Goal: Task Accomplishment & Management: Use online tool/utility

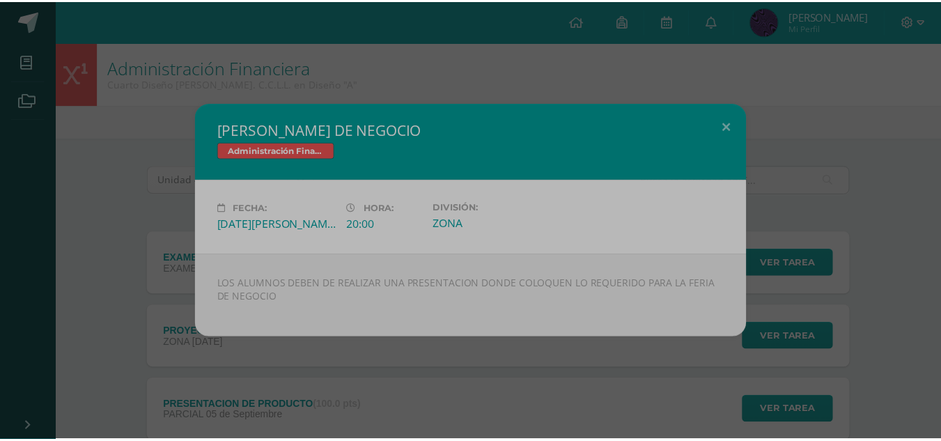
scroll to position [334, 0]
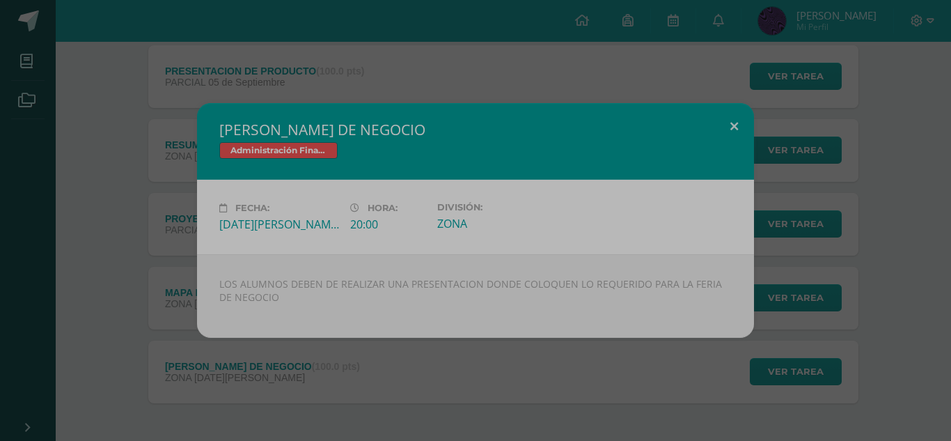
click at [731, 125] on button at bounding box center [734, 126] width 40 height 47
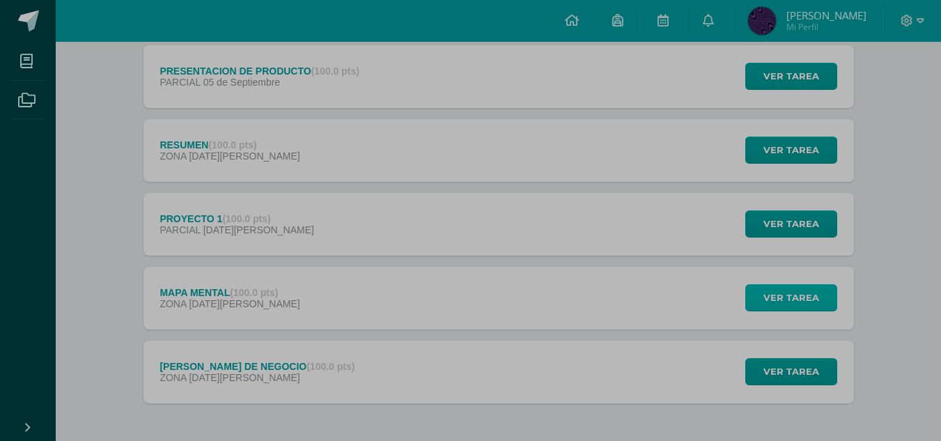
click at [773, 302] on span "Ver tarea" at bounding box center [791, 298] width 56 height 26
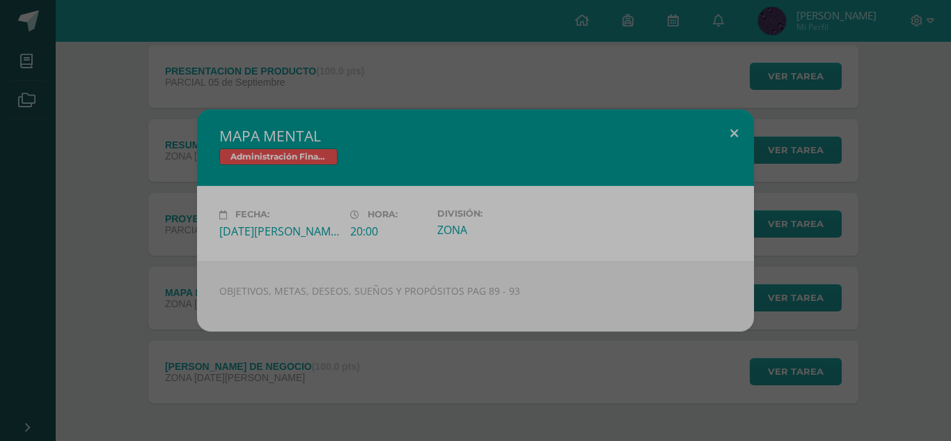
click at [747, 129] on button at bounding box center [734, 132] width 40 height 47
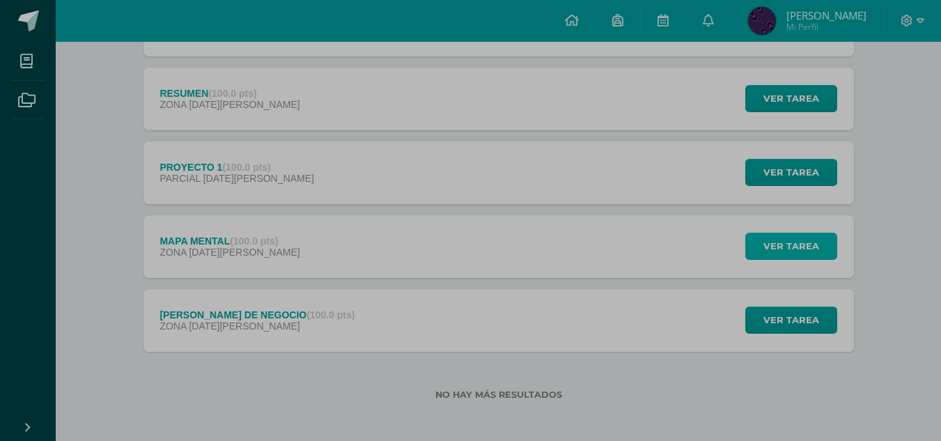
scroll to position [389, 0]
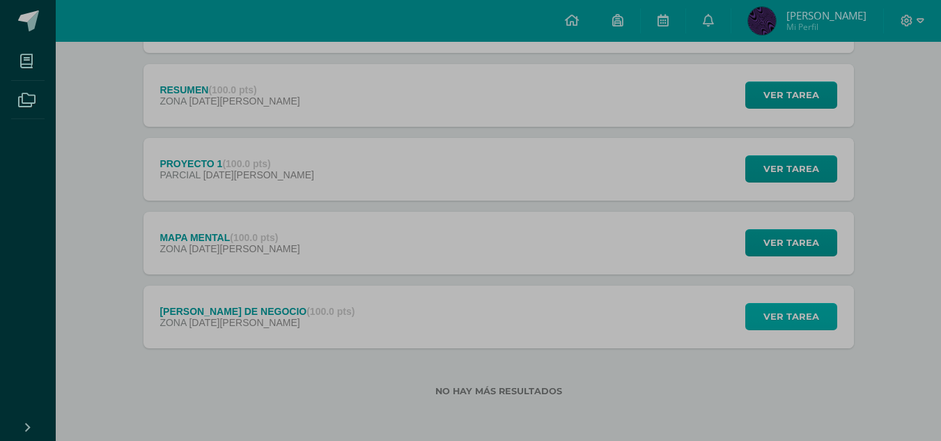
click at [781, 323] on span "Ver tarea" at bounding box center [791, 317] width 56 height 26
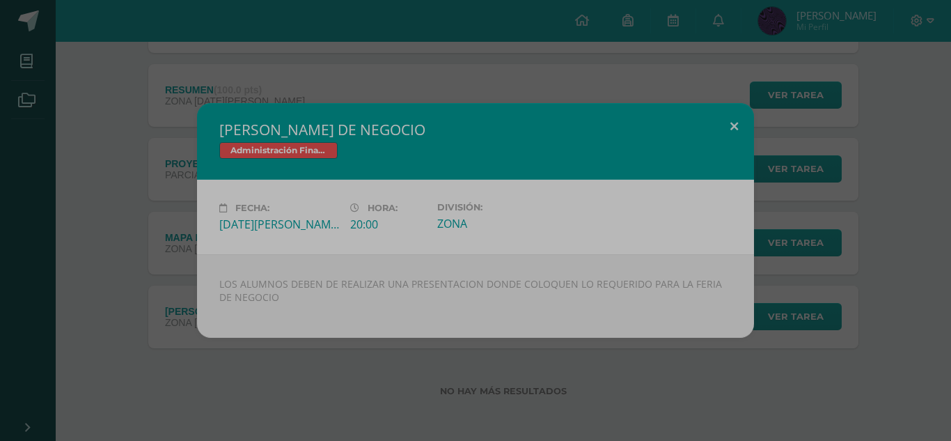
click at [733, 129] on button at bounding box center [734, 126] width 40 height 47
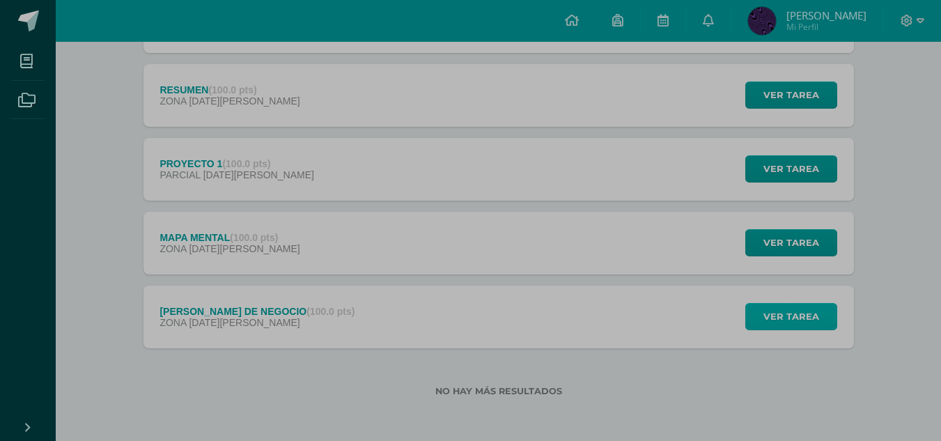
click at [763, 316] on button "Ver tarea" at bounding box center [791, 316] width 92 height 27
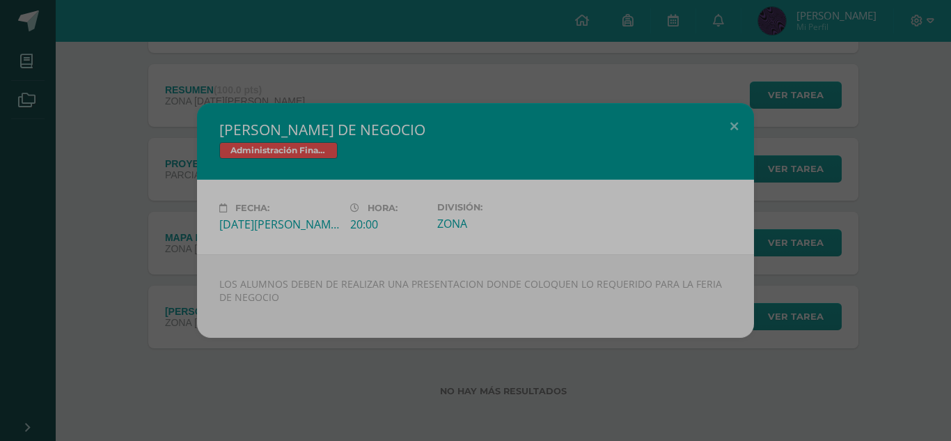
click at [788, 229] on div "[PERSON_NAME] DE NEGOCIO Administración Financiera Fecha: [DATE][PERSON_NAME] H…" at bounding box center [476, 220] width 940 height 235
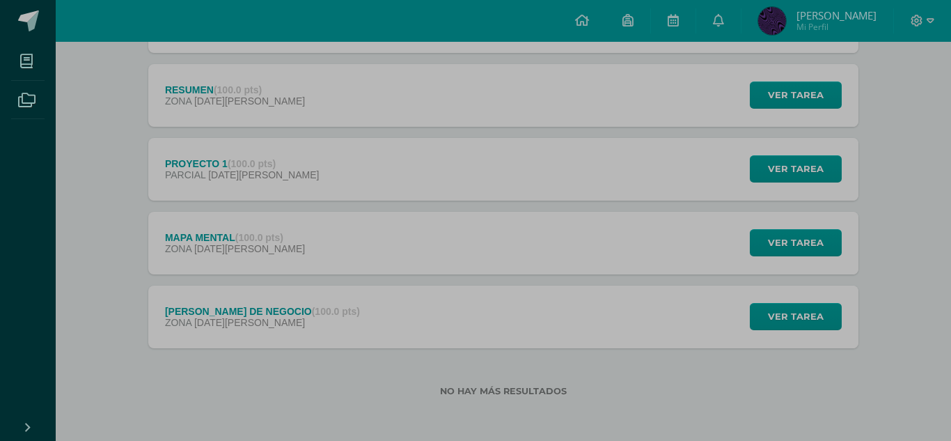
click at [792, 246] on div "[PERSON_NAME] DE NEGOCIO Administración Financiera Fecha: [DATE][PERSON_NAME] H…" at bounding box center [476, 220] width 940 height 235
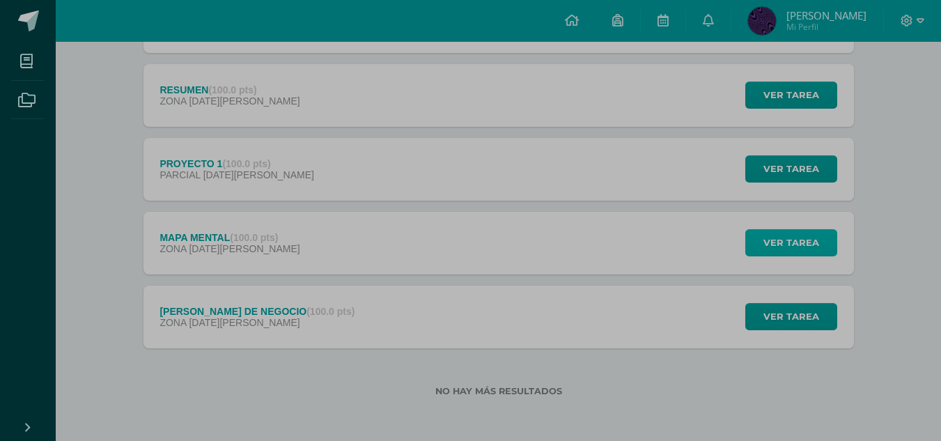
click at [792, 246] on span "Ver tarea" at bounding box center [791, 243] width 56 height 26
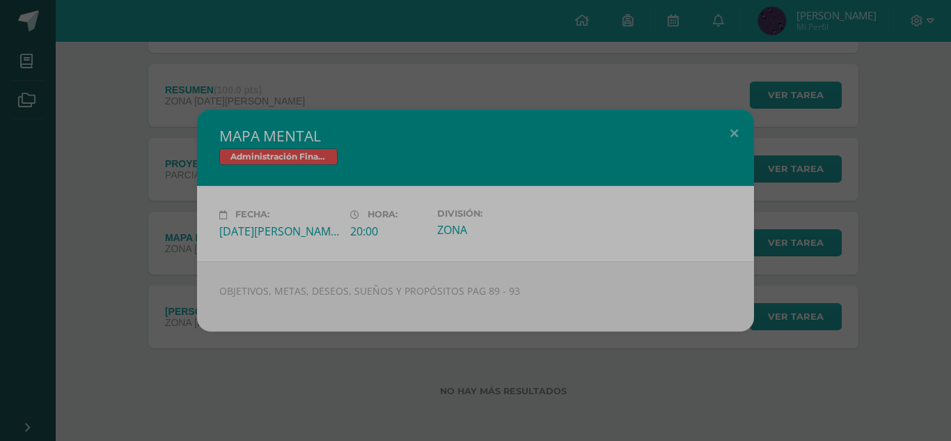
drag, startPoint x: 130, startPoint y: 159, endPoint x: 101, endPoint y: 141, distance: 34.0
click at [101, 141] on div "MAPA MENTAL Administración Financiera Fecha: [DATE][PERSON_NAME] Hora: 20:00 Di…" at bounding box center [476, 219] width 940 height 221
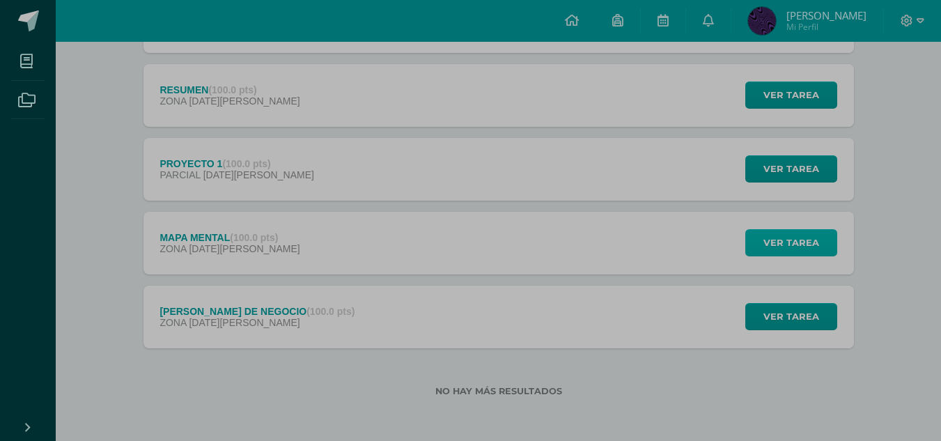
click at [799, 230] on span "Ver tarea" at bounding box center [791, 243] width 56 height 26
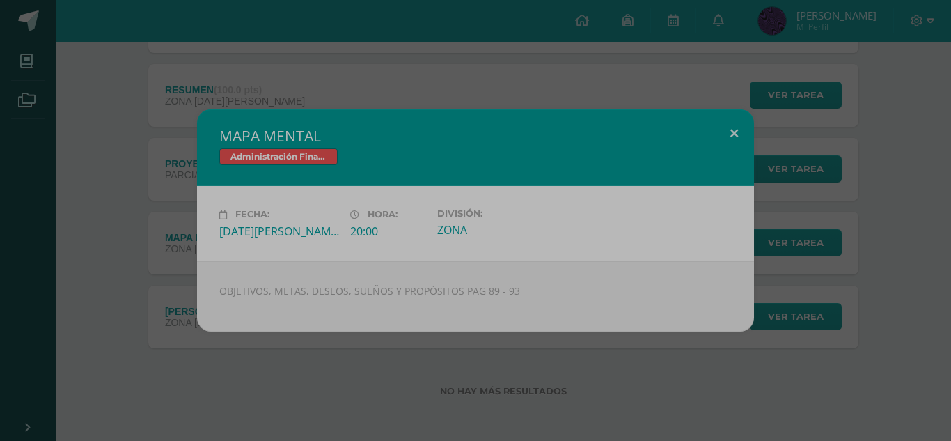
click at [736, 133] on button at bounding box center [734, 132] width 40 height 47
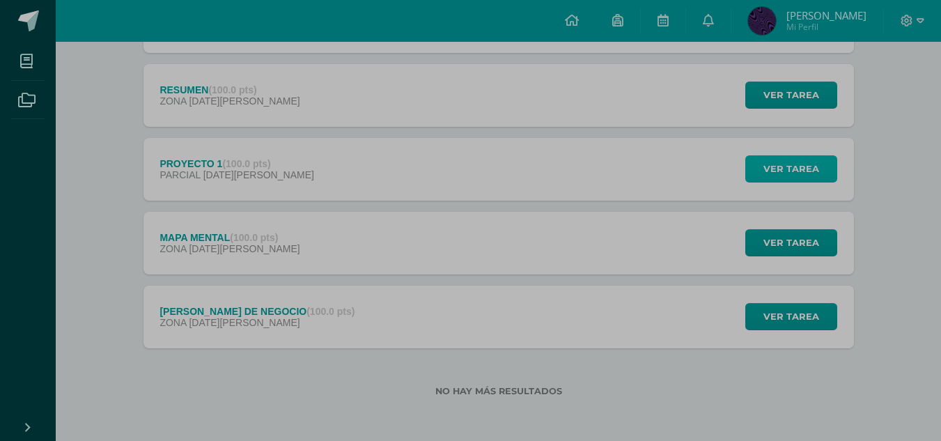
click at [767, 175] on span "Ver tarea" at bounding box center [791, 169] width 56 height 26
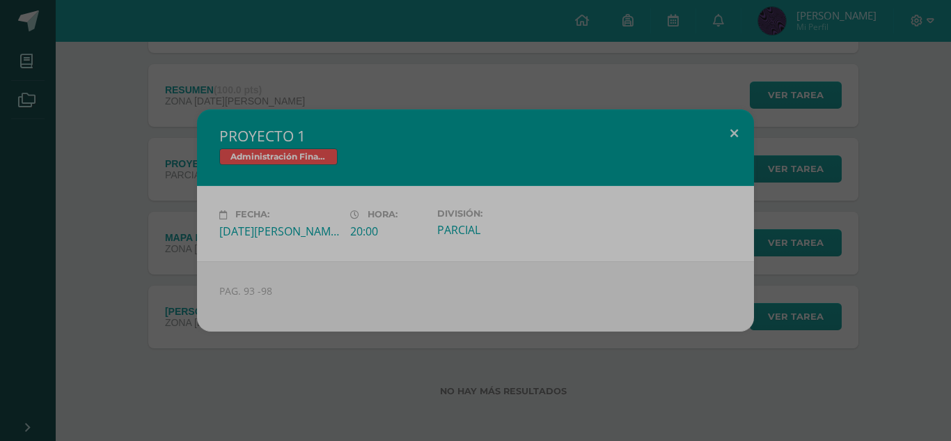
click at [740, 134] on button at bounding box center [734, 132] width 40 height 47
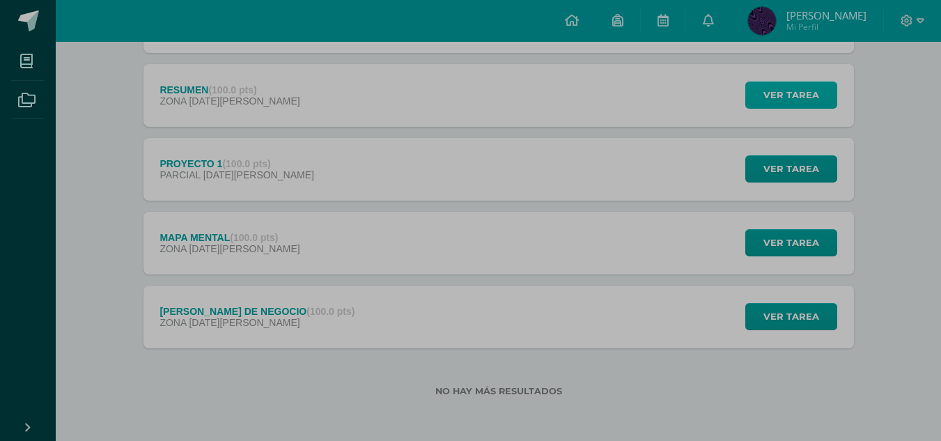
click at [765, 100] on span "Ver tarea" at bounding box center [791, 95] width 56 height 26
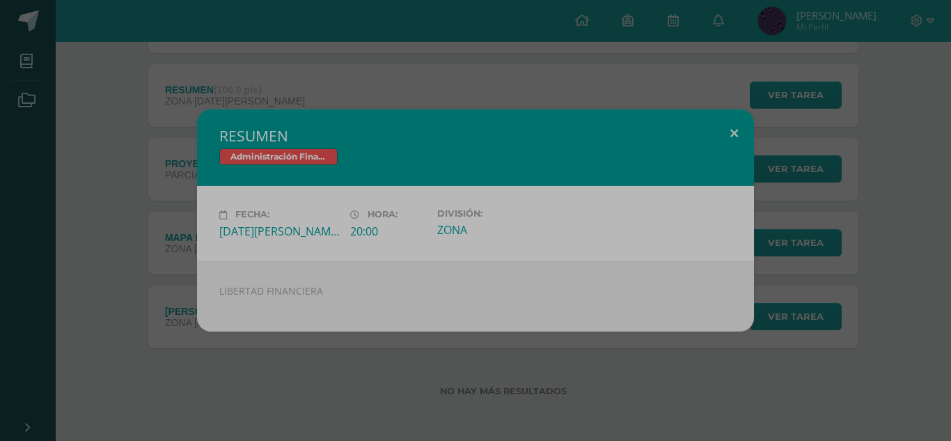
click at [735, 132] on button at bounding box center [734, 132] width 40 height 47
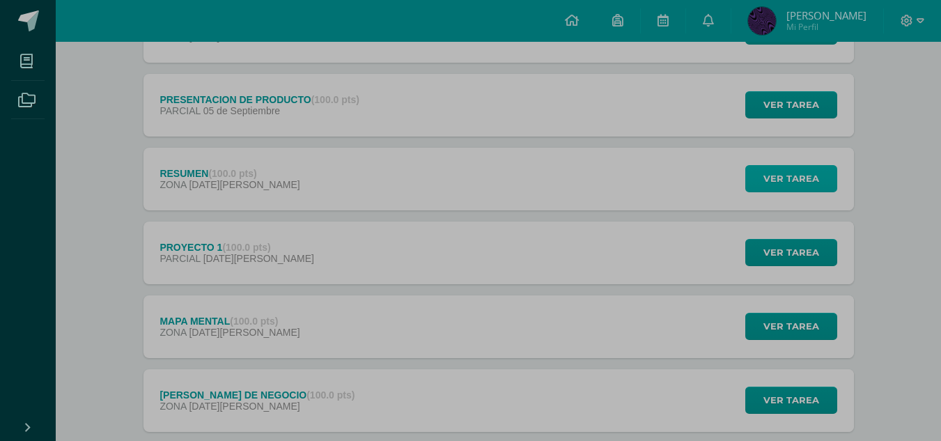
scroll to position [278, 0]
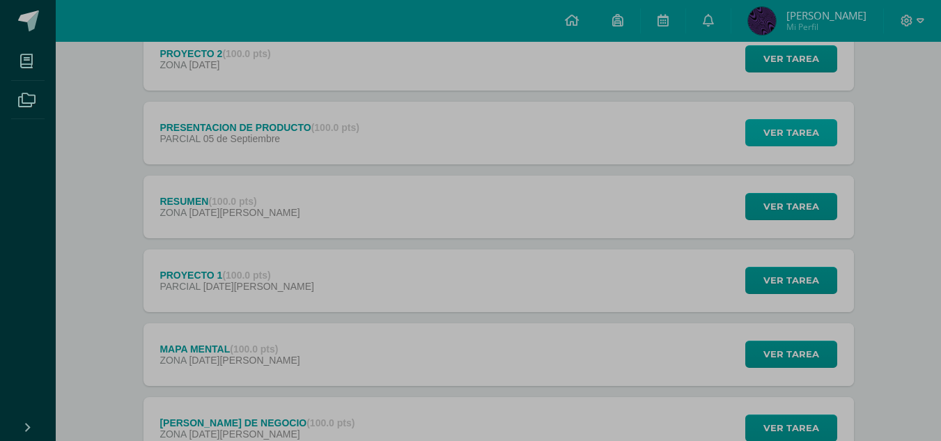
click at [808, 130] on span "Ver tarea" at bounding box center [791, 133] width 56 height 26
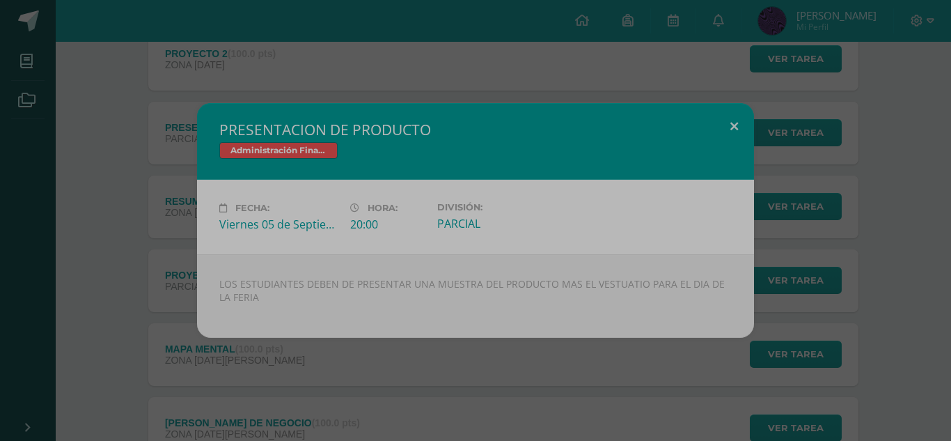
click at [725, 130] on button at bounding box center [734, 126] width 40 height 47
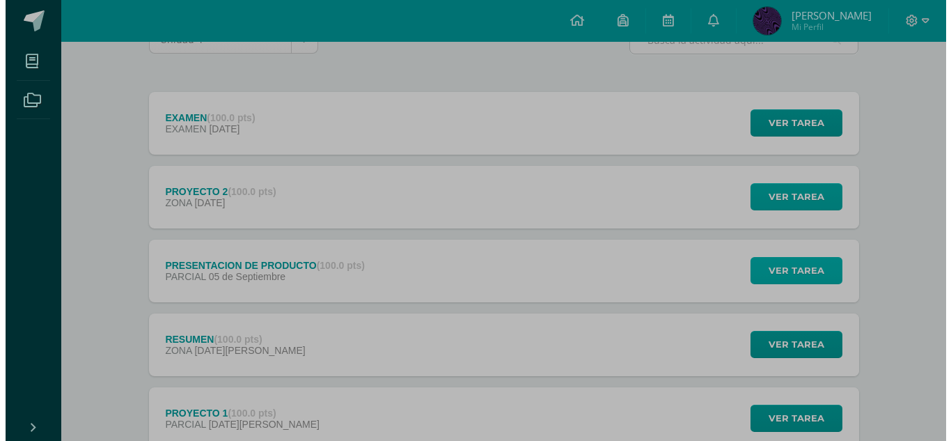
scroll to position [139, 0]
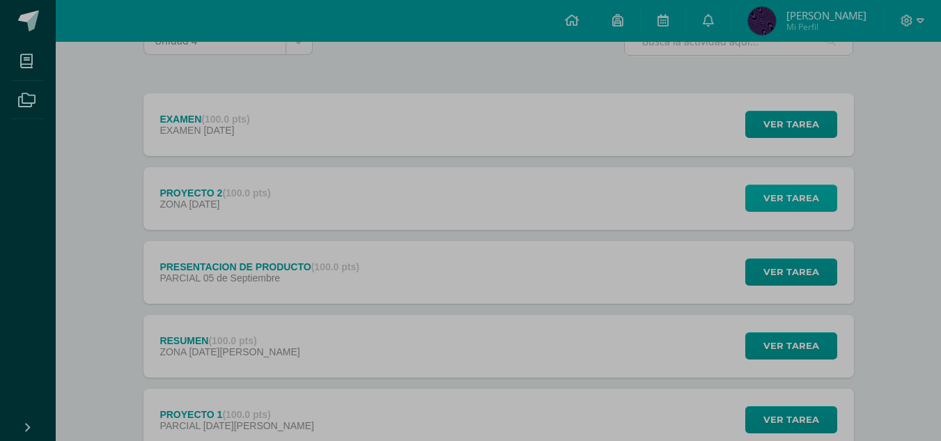
click at [759, 196] on button "Ver tarea" at bounding box center [791, 198] width 92 height 27
